Goal: Complete application form

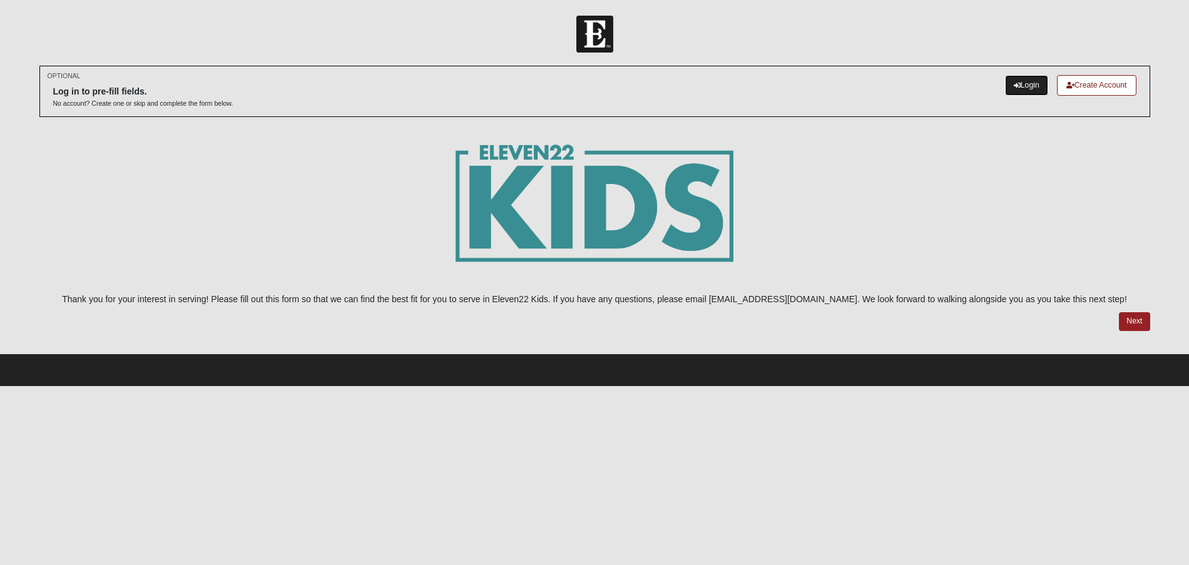
click at [1020, 87] on link "Login" at bounding box center [1026, 85] width 43 height 21
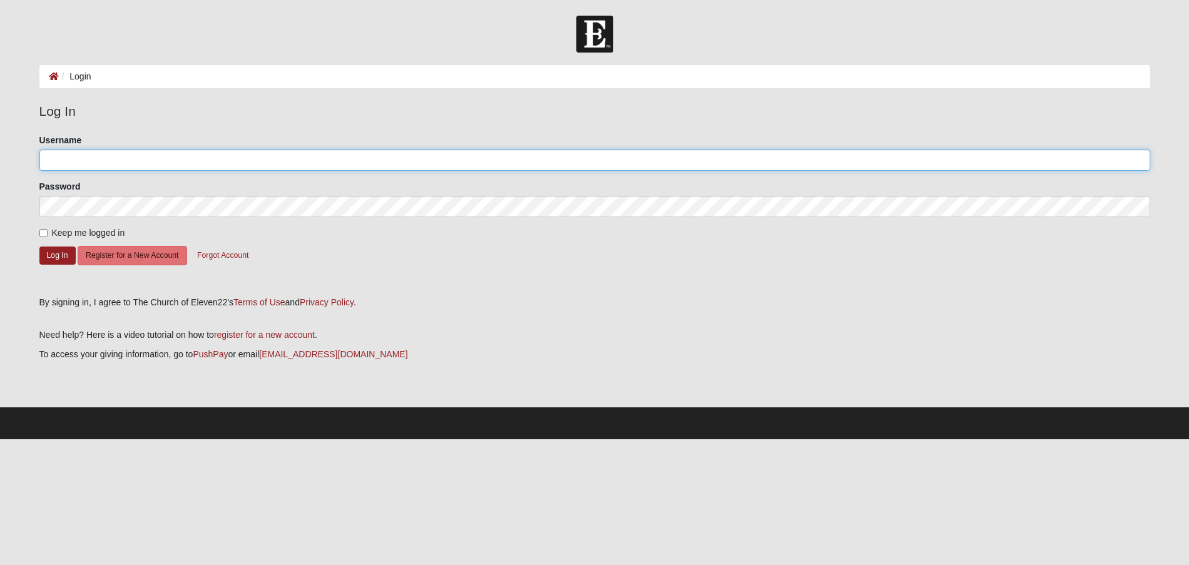
click at [98, 163] on input "Username" at bounding box center [594, 160] width 1111 height 21
type input "lindapajs@gmail.com"
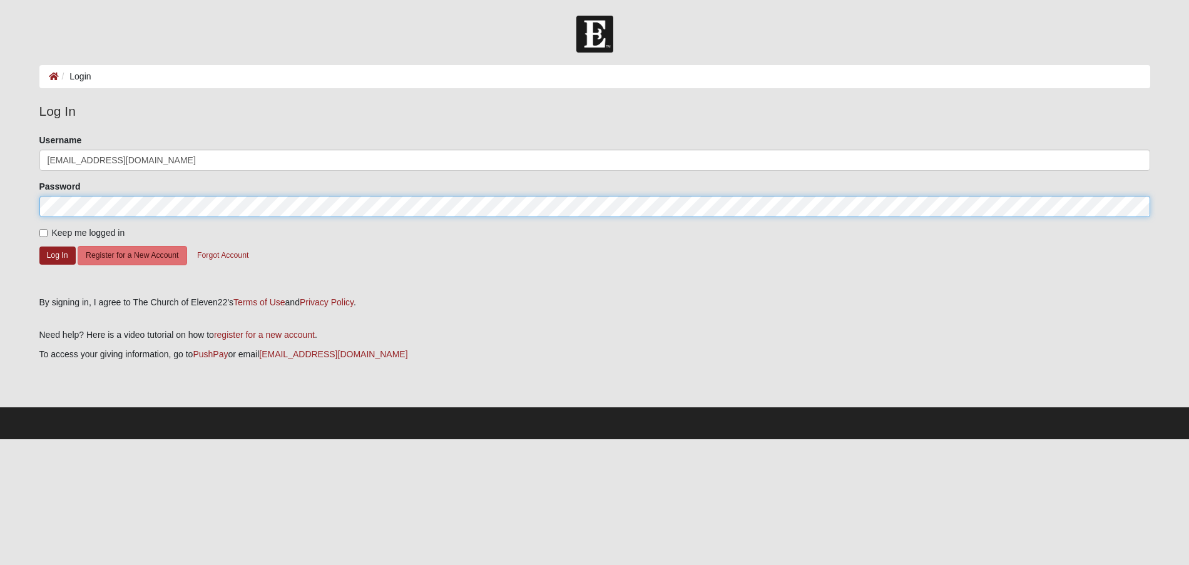
click at [39, 247] on button "Log In" at bounding box center [57, 256] width 36 height 18
